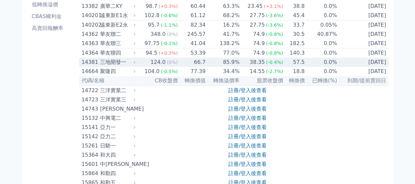
scroll to position [197, 0]
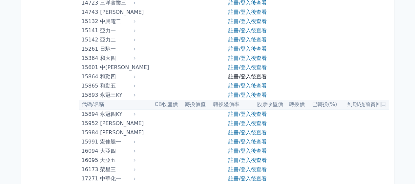
click at [256, 75] on link "註冊/登入後查看" at bounding box center [248, 76] width 38 height 6
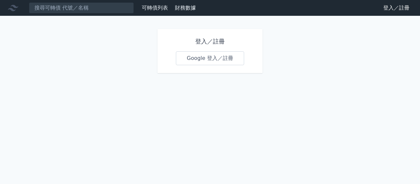
click at [221, 57] on link "Google 登入／註冊" at bounding box center [210, 58] width 68 height 14
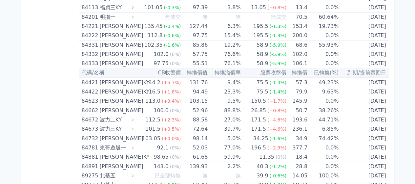
scroll to position [3907, 0]
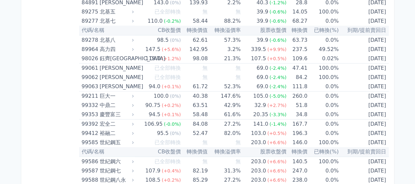
drag, startPoint x: 83, startPoint y: 57, endPoint x: 389, endPoint y: 95, distance: 308.0
copy table
